Goal: Find specific page/section: Find specific page/section

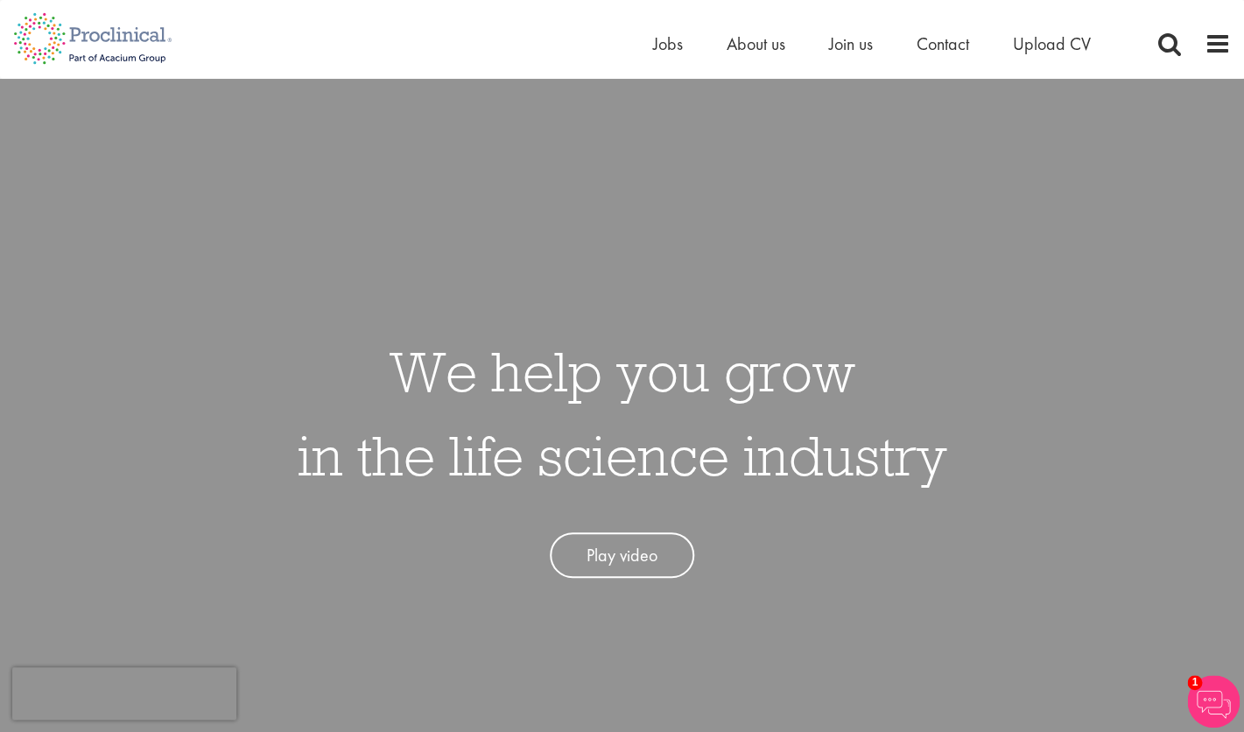
click at [1198, 57] on div "Home Jobs About us Join us Contact Upload CV" at bounding box center [942, 48] width 578 height 35
click at [1213, 54] on span at bounding box center [1218, 44] width 26 height 26
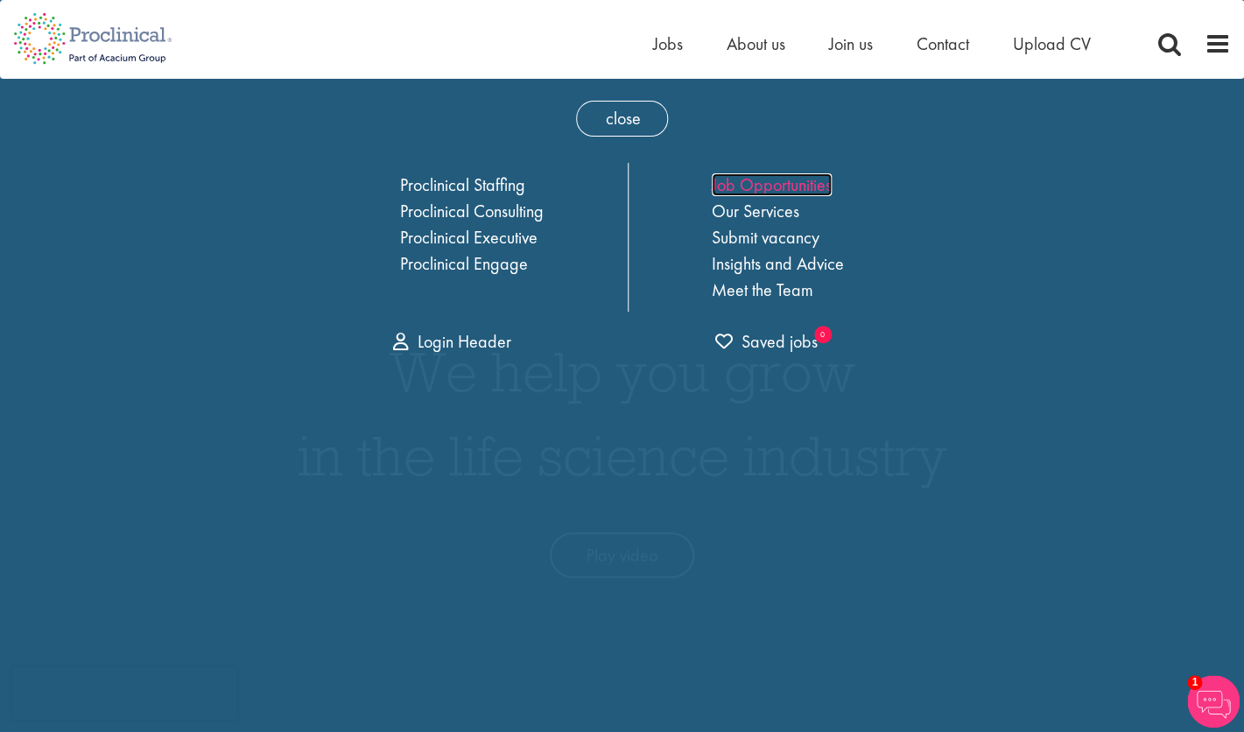
click at [789, 181] on link "Job Opportunities" at bounding box center [772, 184] width 120 height 23
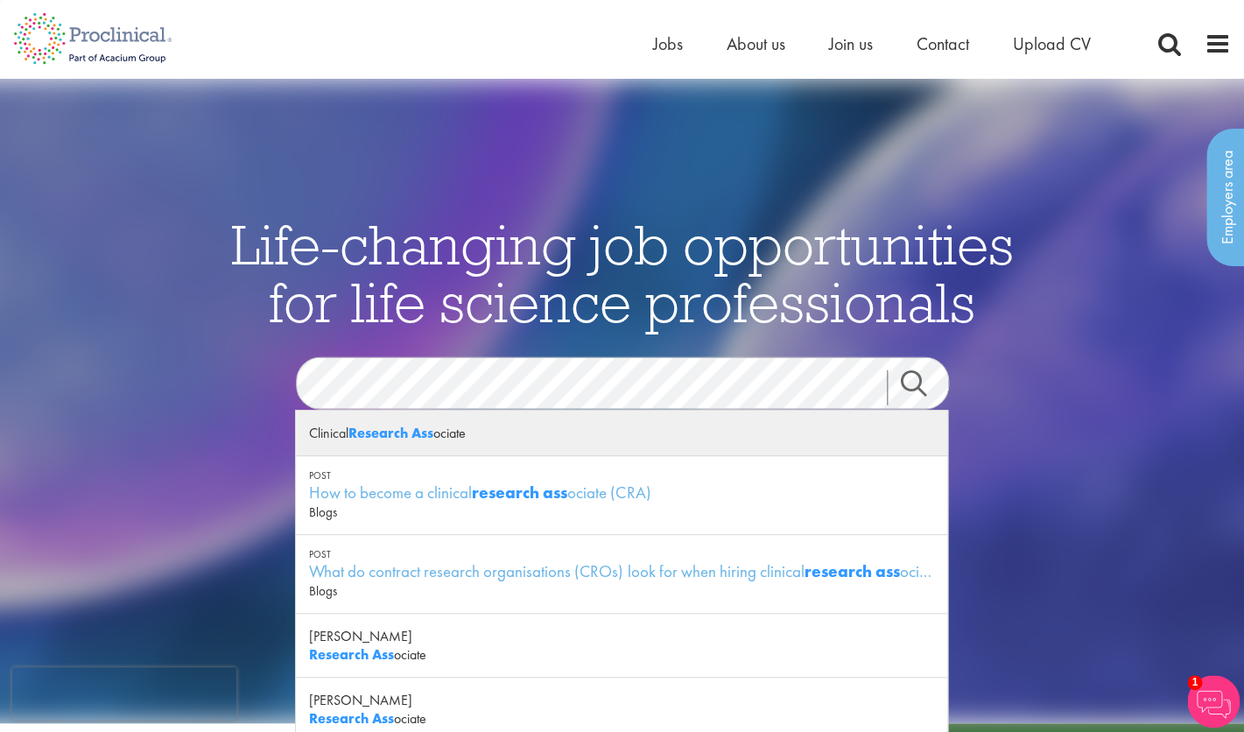
click at [419, 440] on strong "Research Ass" at bounding box center [390, 433] width 85 height 18
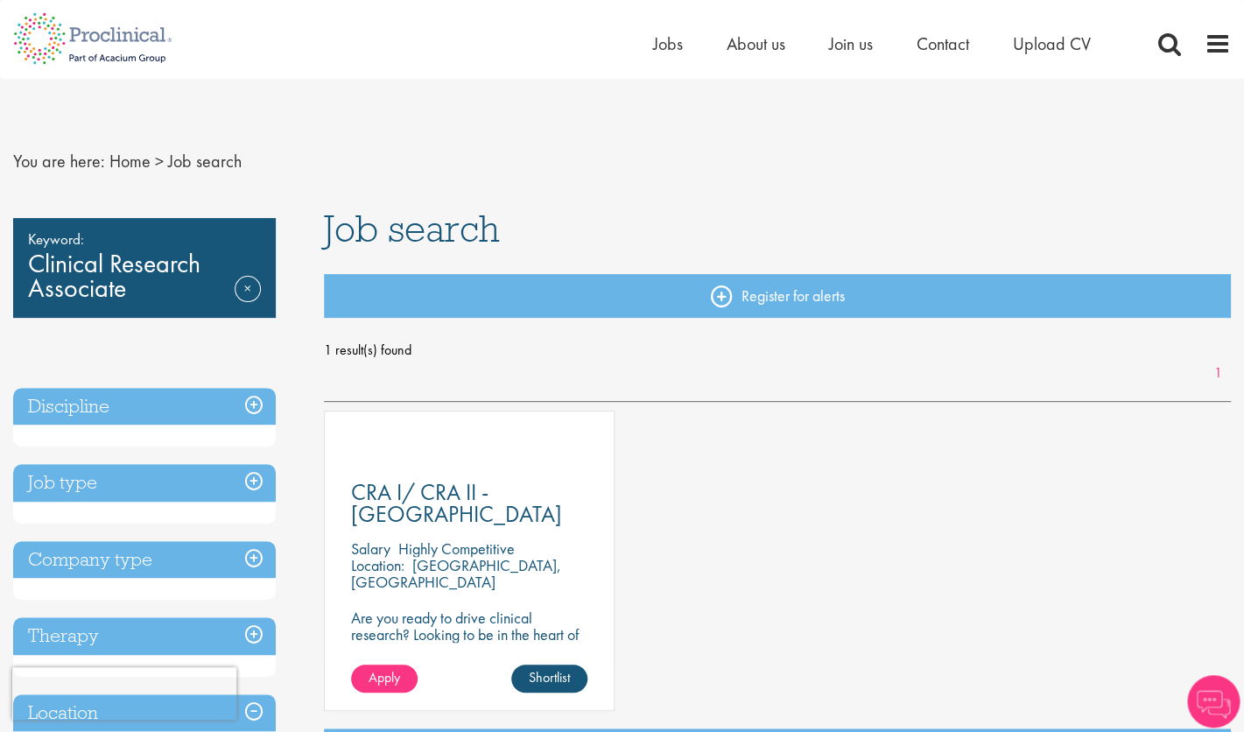
click at [178, 414] on h3 "Discipline" at bounding box center [144, 407] width 263 height 38
